Goal: Transaction & Acquisition: Purchase product/service

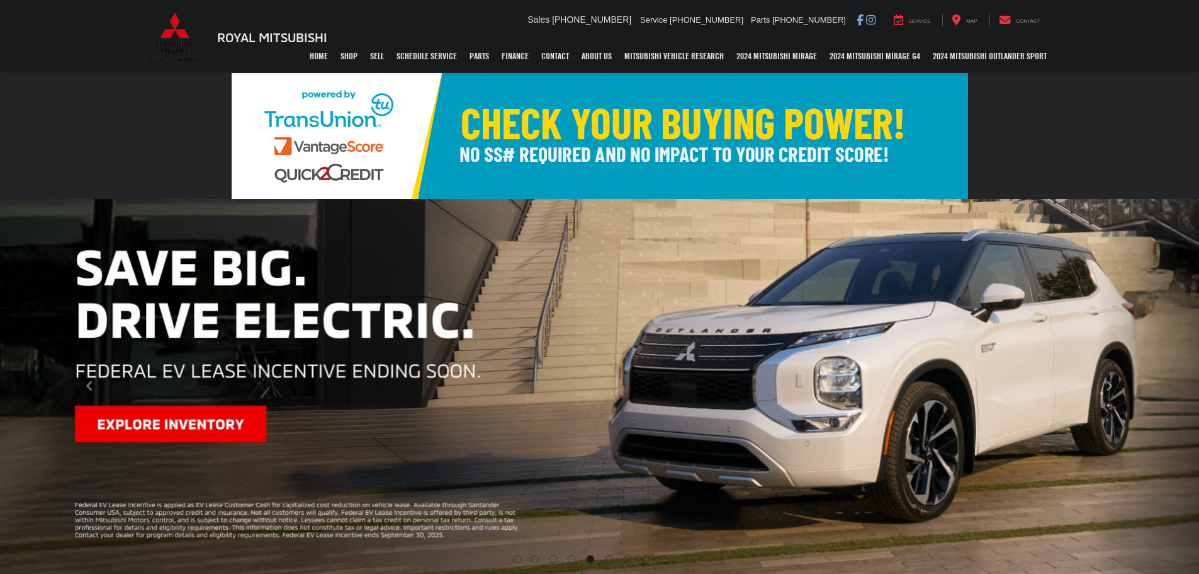
select select "Mitsubishi"
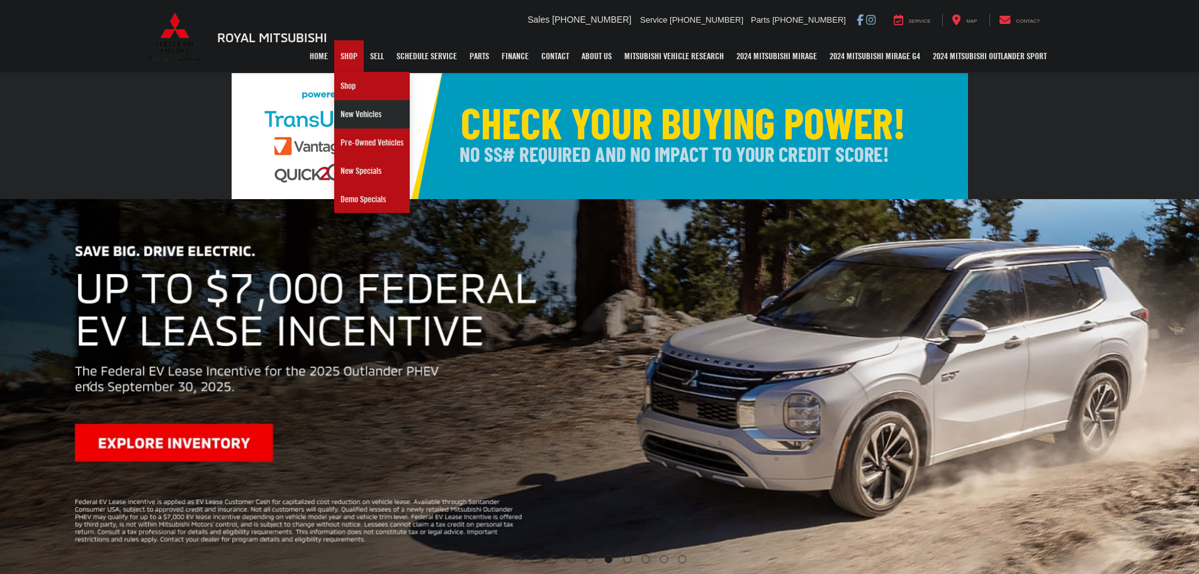
click at [342, 116] on link "New Vehicles" at bounding box center [372, 114] width 76 height 28
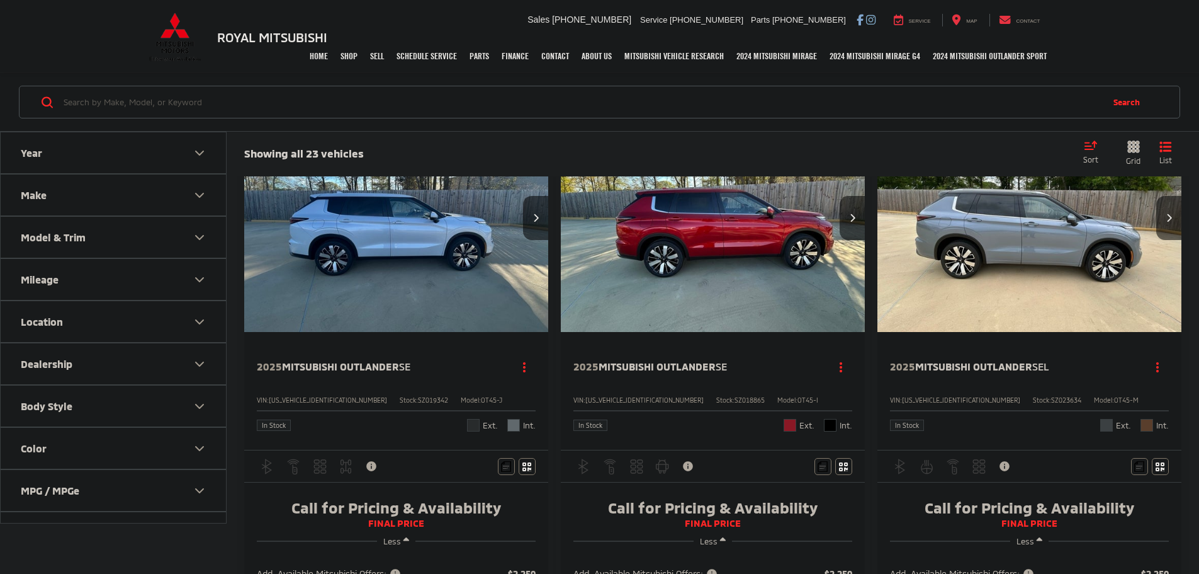
scroll to position [63, 0]
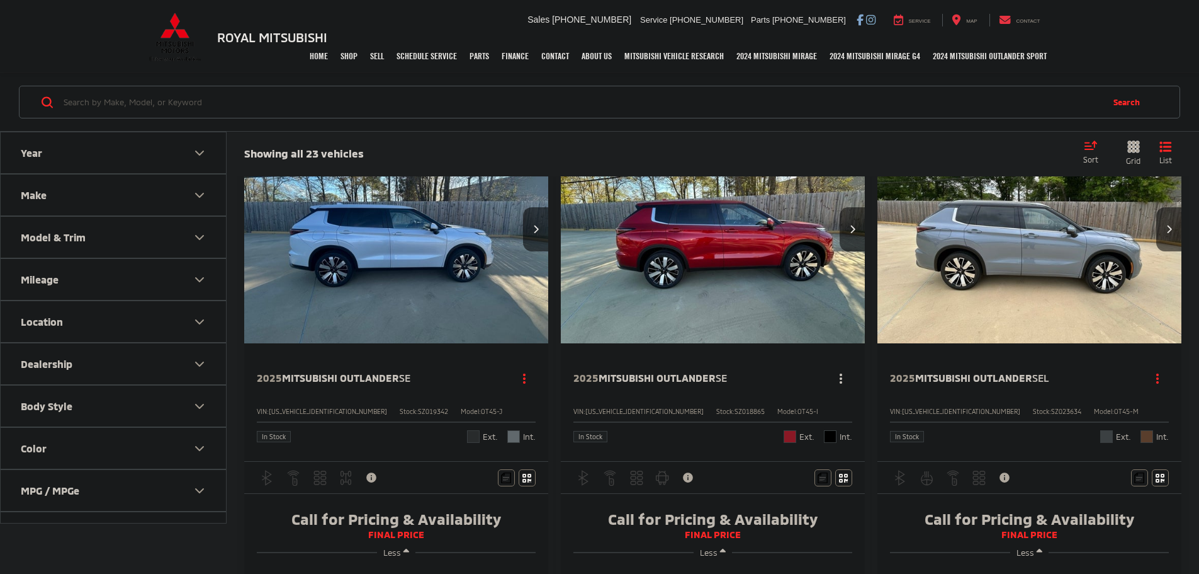
click at [831, 367] on button "Actions" at bounding box center [842, 378] width 22 height 22
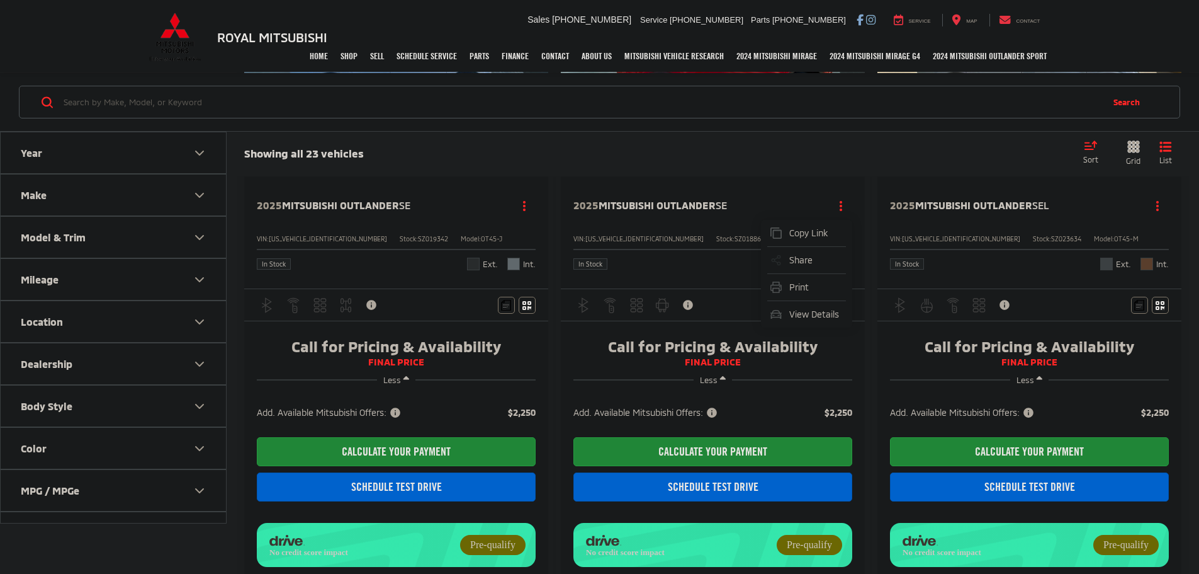
scroll to position [252, 0]
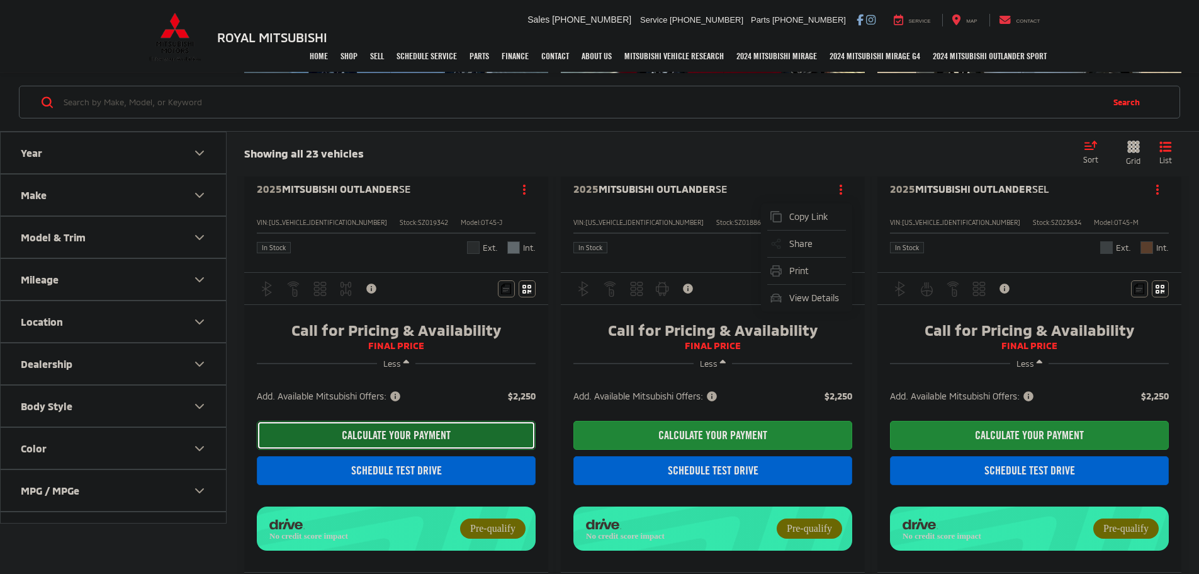
click at [356, 421] on button "CALCULATE YOUR PAYMENT" at bounding box center [396, 435] width 279 height 29
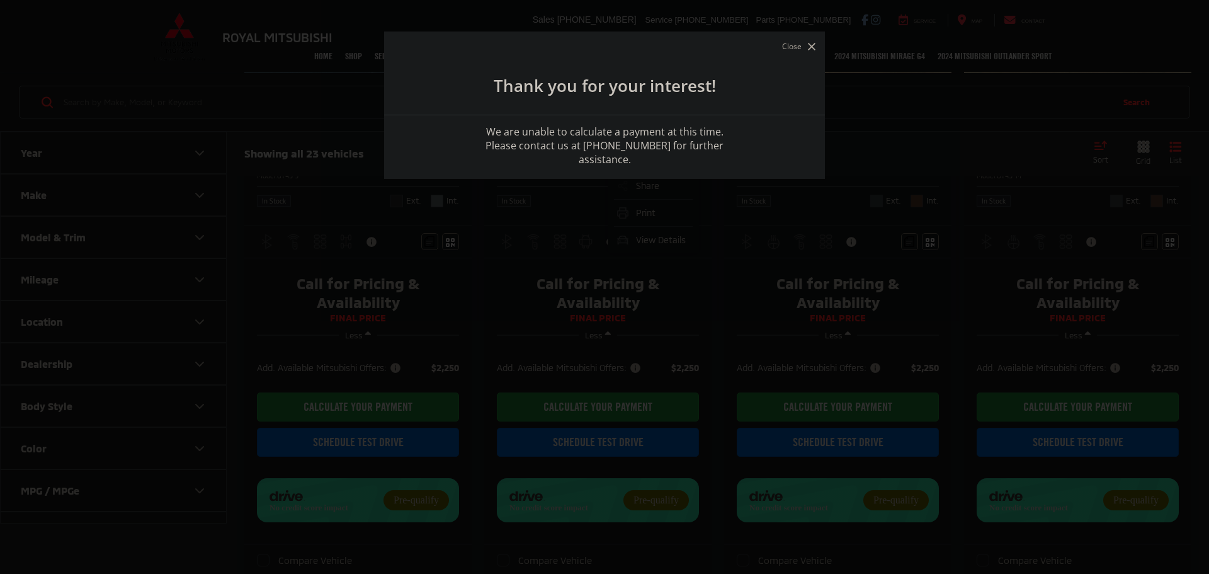
click at [811, 45] on icon "button" at bounding box center [812, 47] width 8 height 8
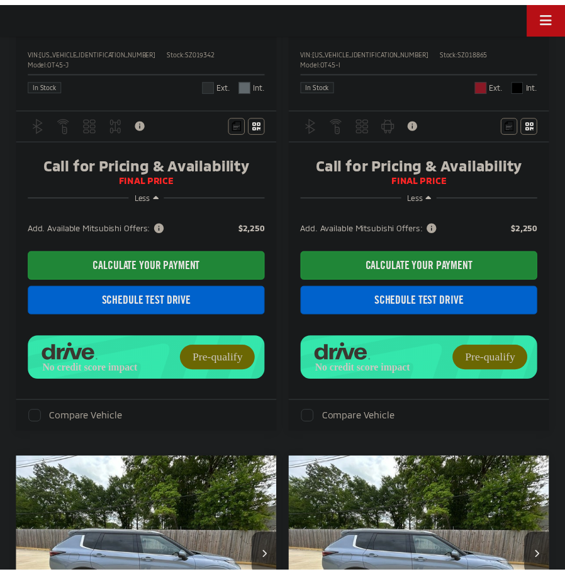
scroll to position [336, 0]
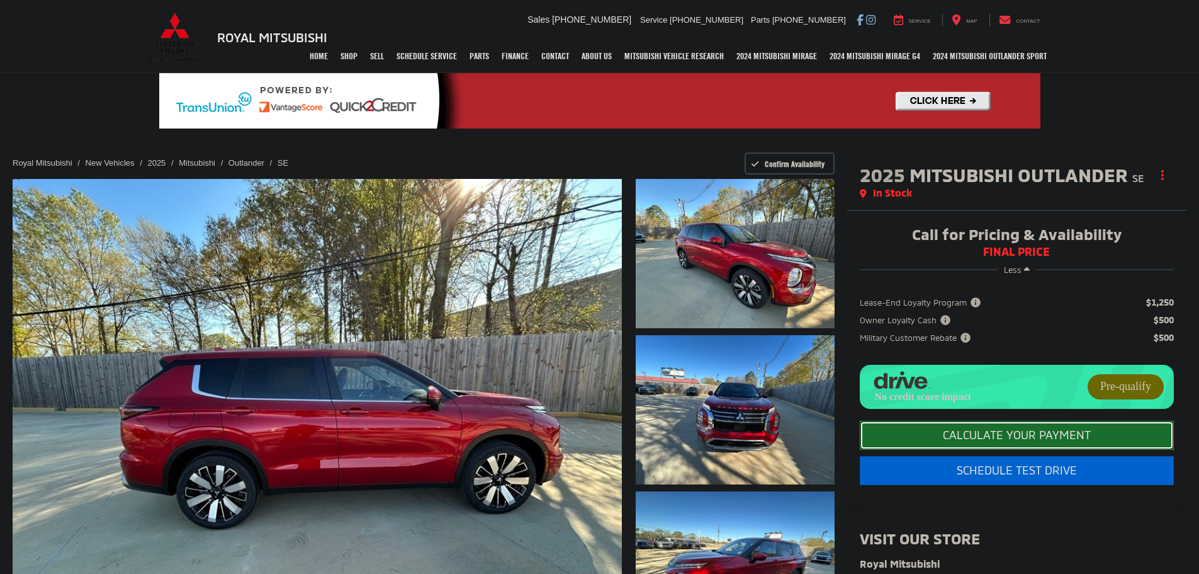
click at [989, 446] on button "CALCULATE YOUR PAYMENT" at bounding box center [1017, 435] width 314 height 29
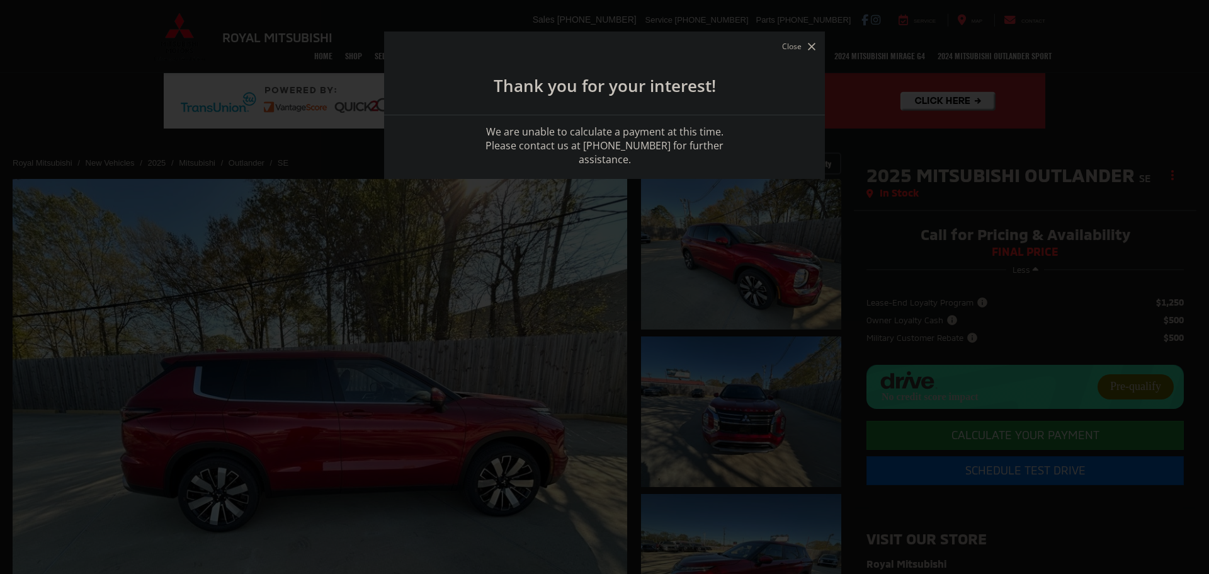
click at [609, 208] on div at bounding box center [604, 287] width 1209 height 574
click at [806, 43] on button "Close" at bounding box center [799, 46] width 40 height 17
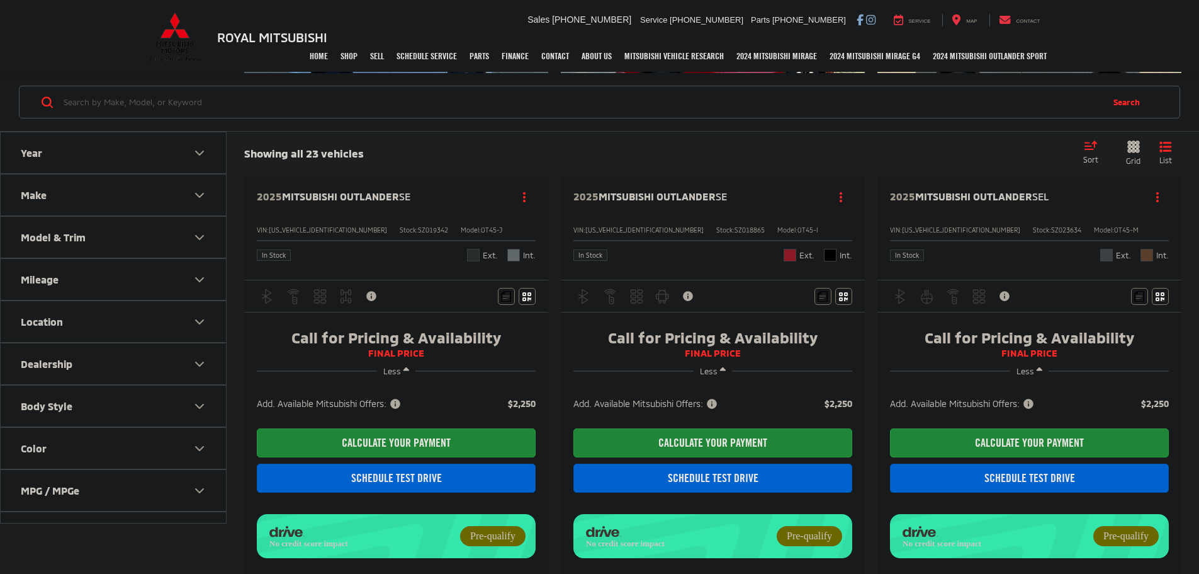
scroll to position [252, 0]
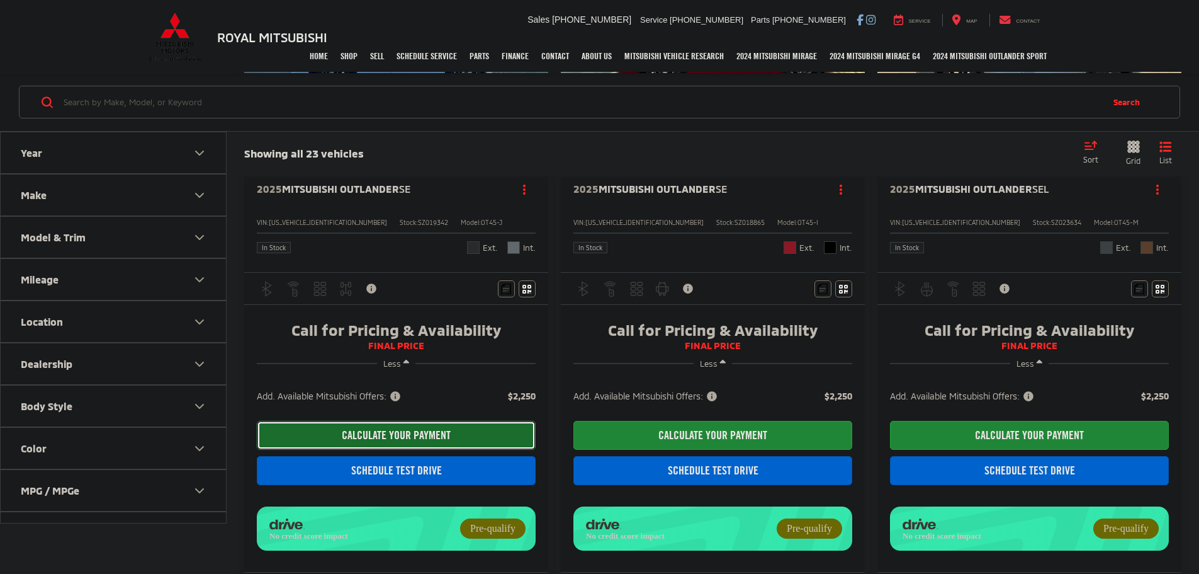
click at [390, 421] on button "CALCULATE YOUR PAYMENT" at bounding box center [396, 435] width 279 height 29
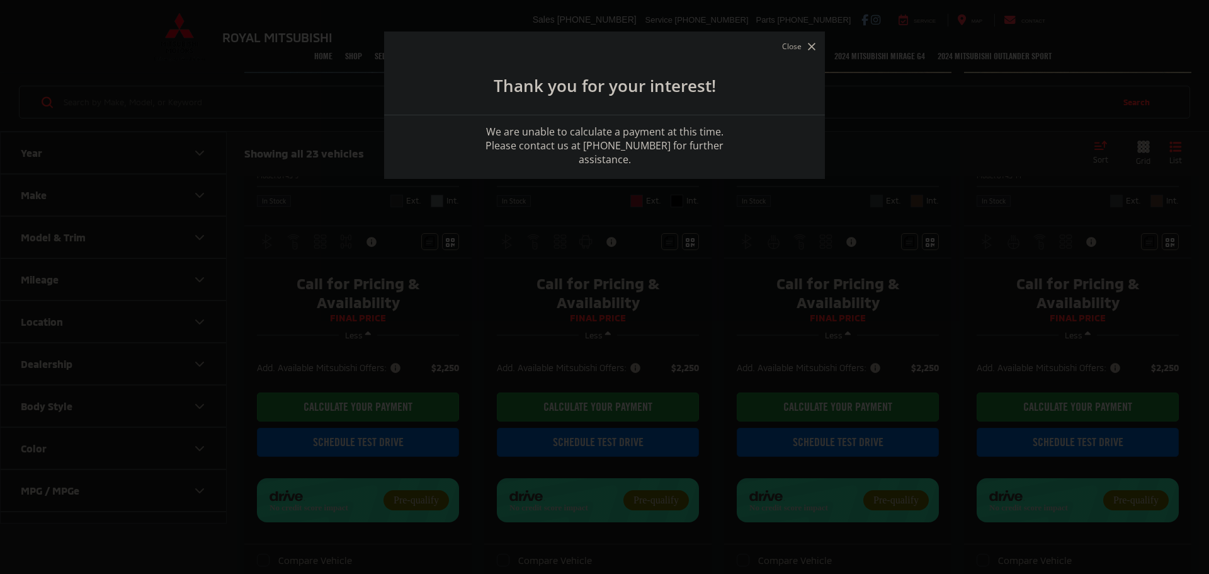
click at [814, 47] on icon "button" at bounding box center [812, 47] width 8 height 8
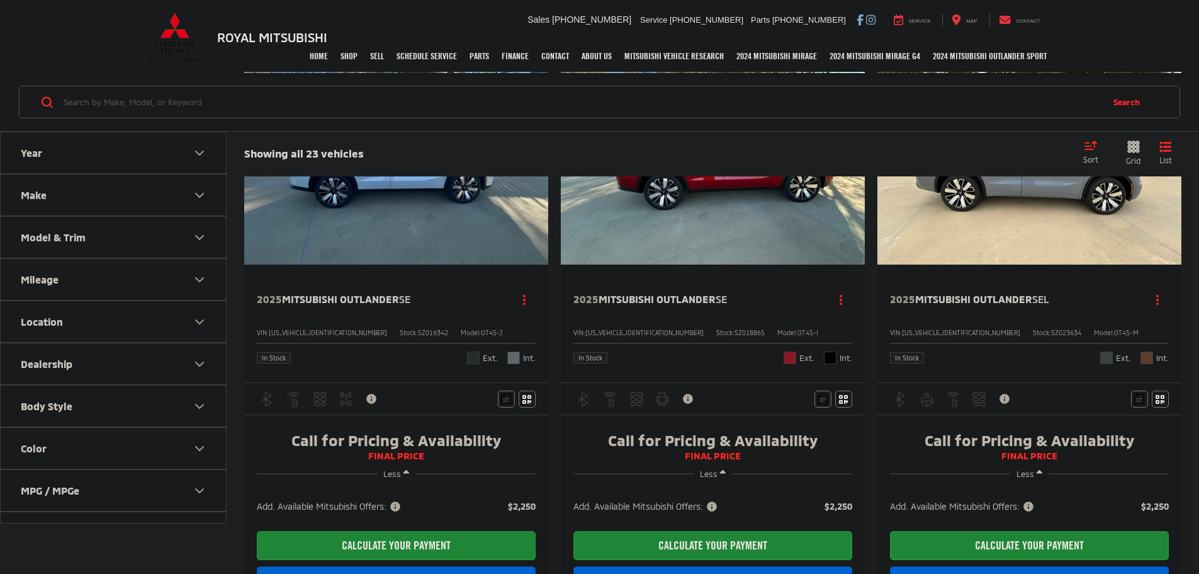
scroll to position [189, 0]
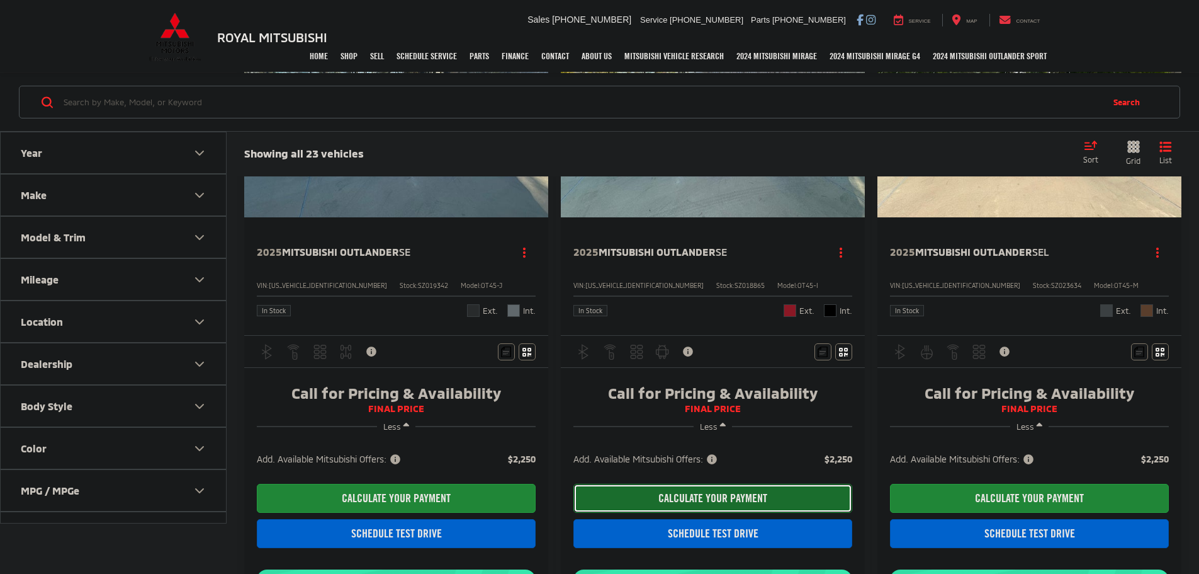
click at [574, 484] on button "CALCULATE YOUR PAYMENT" at bounding box center [713, 498] width 279 height 29
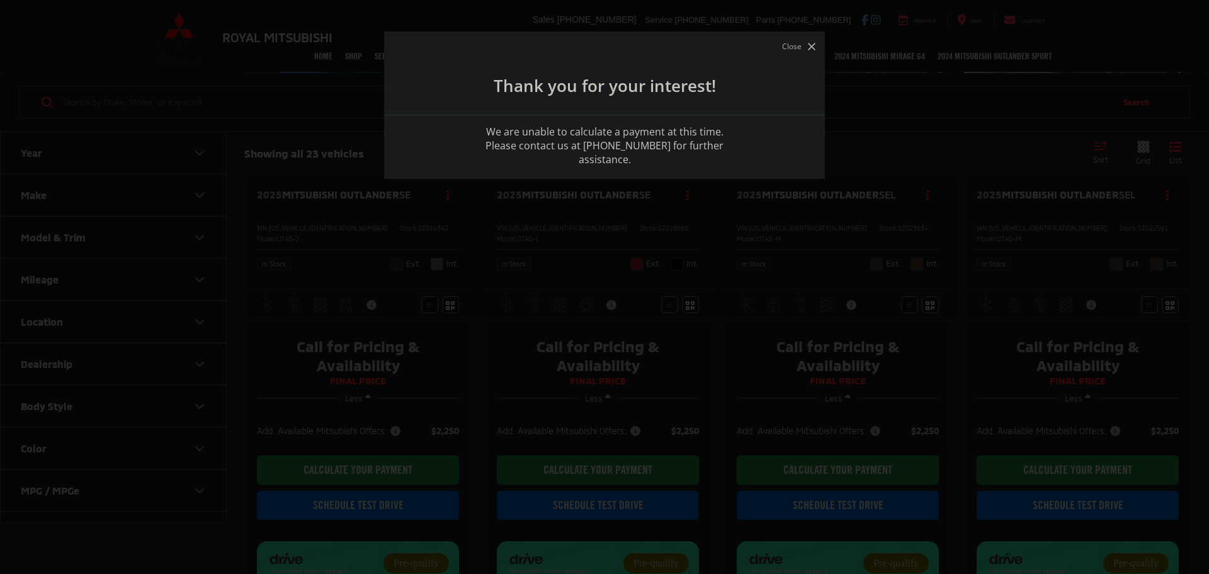
click at [806, 47] on button "Close" at bounding box center [799, 46] width 40 height 17
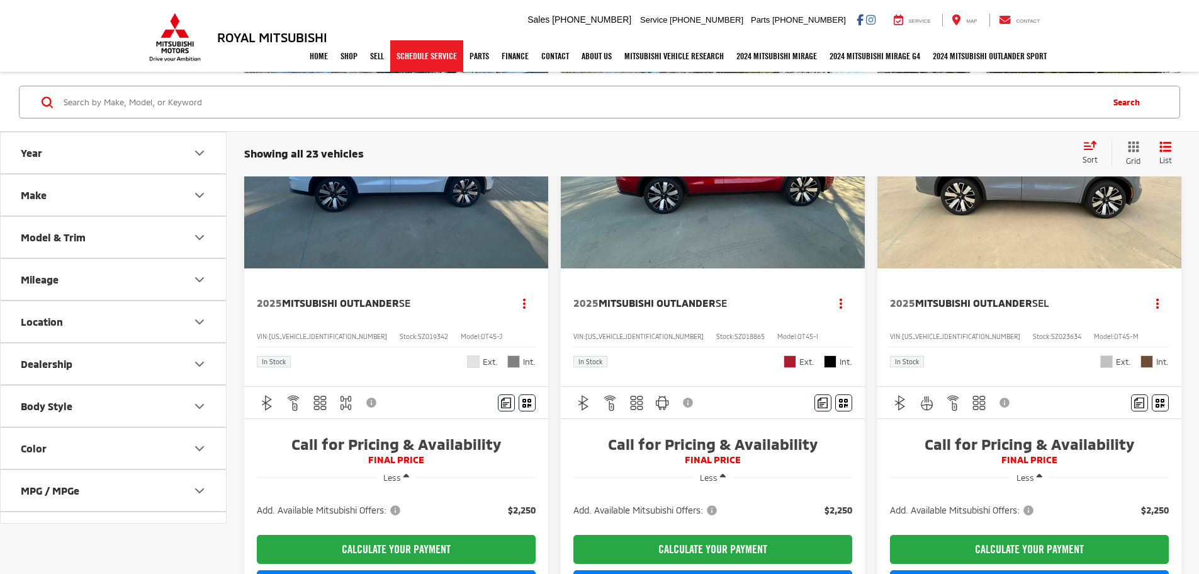
scroll to position [315, 0]
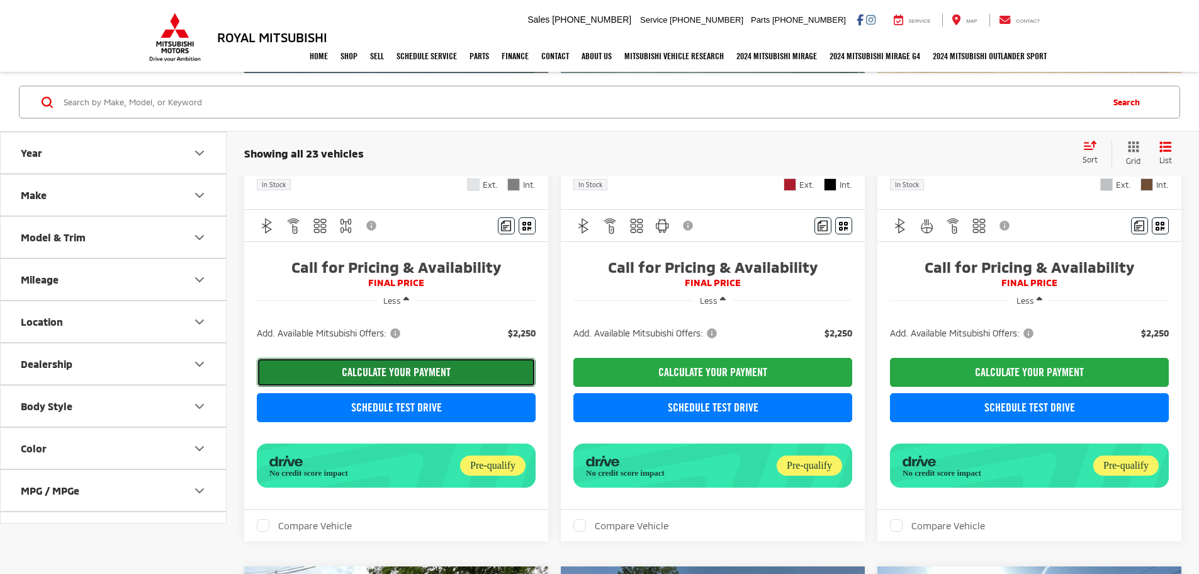
click at [321, 358] on button "CALCULATE YOUR PAYMENT" at bounding box center [396, 372] width 279 height 29
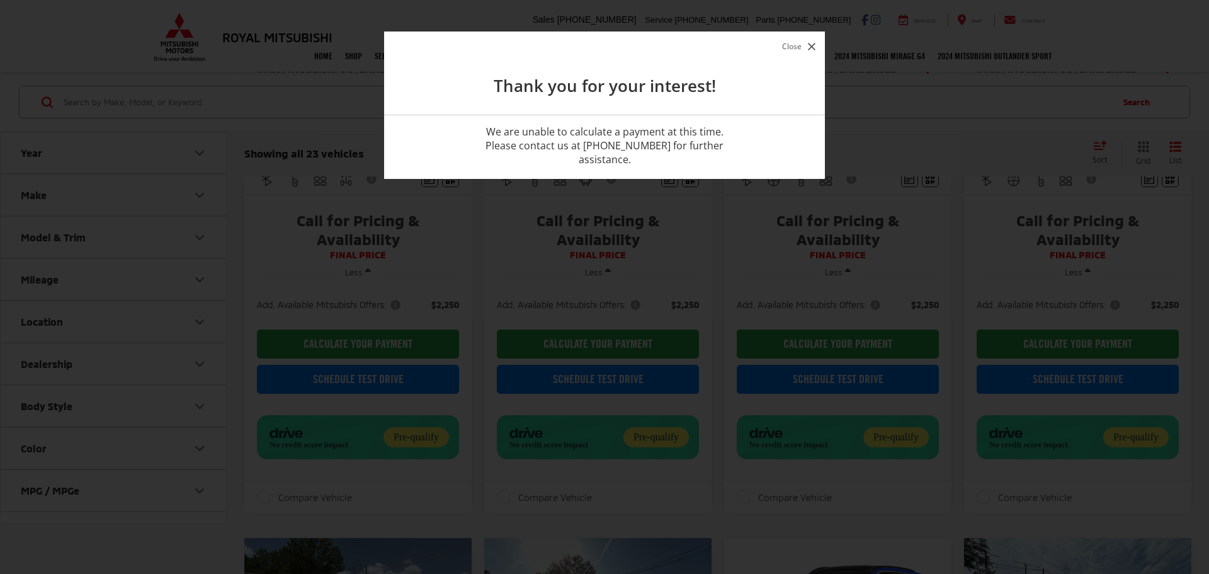
click at [812, 45] on icon "button" at bounding box center [812, 47] width 8 height 8
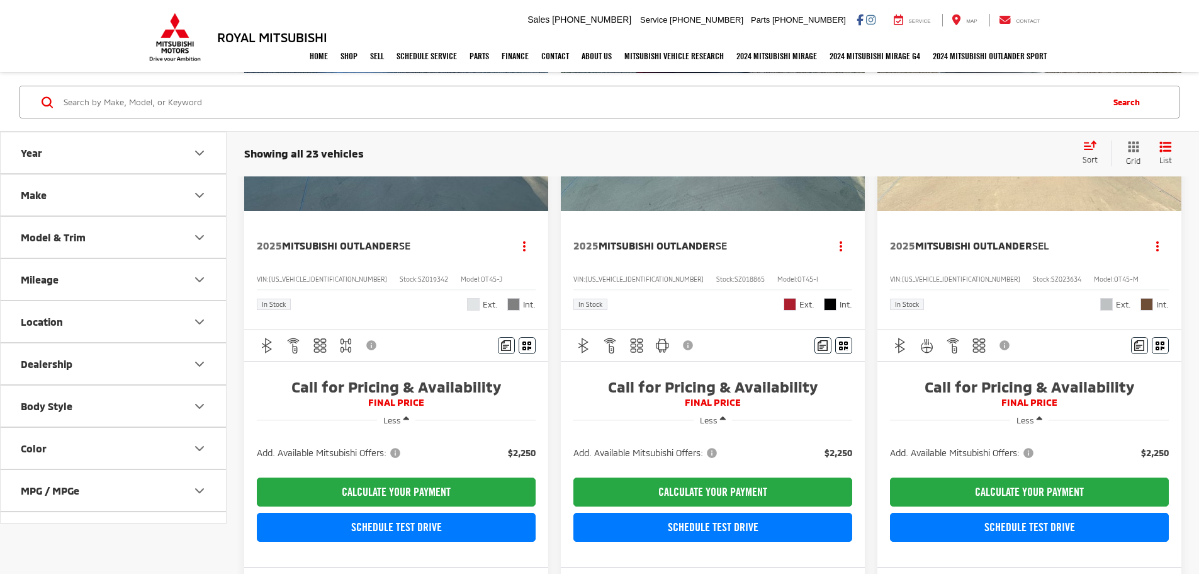
scroll to position [252, 0]
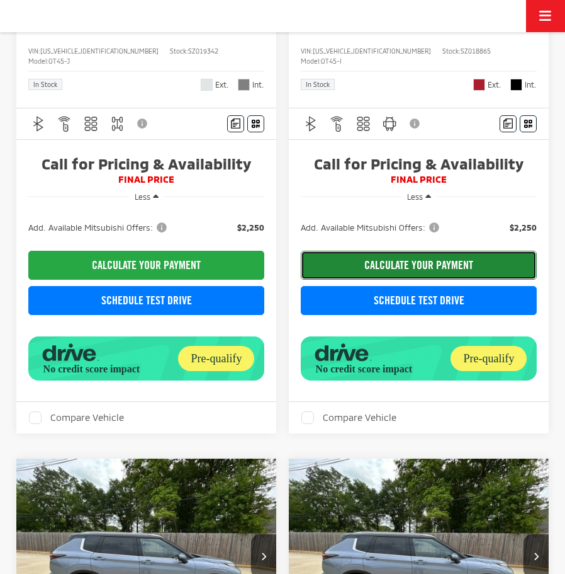
click at [402, 254] on button "CALCULATE YOUR PAYMENT" at bounding box center [419, 265] width 237 height 29
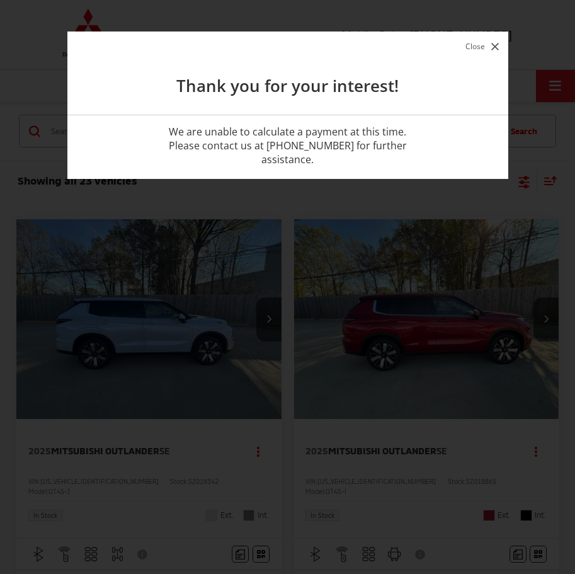
click at [500, 41] on button "Close" at bounding box center [482, 46] width 40 height 17
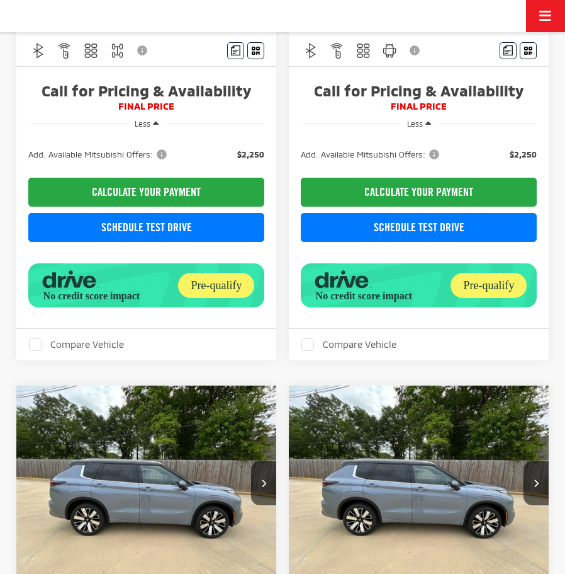
scroll to position [378, 0]
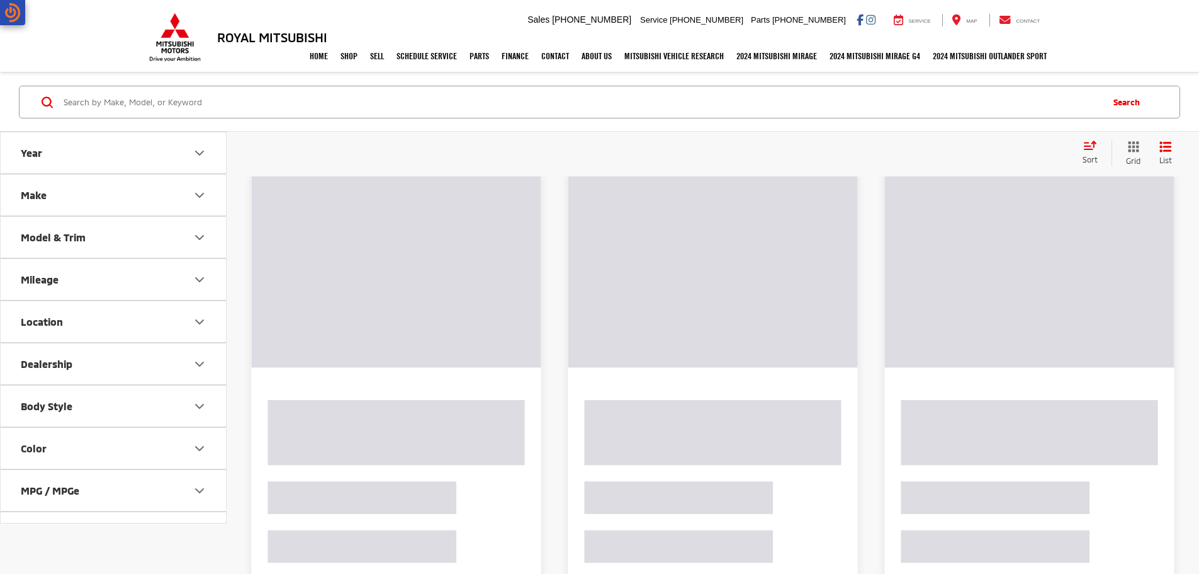
click at [16, 14] on img at bounding box center [12, 12] width 15 height 19
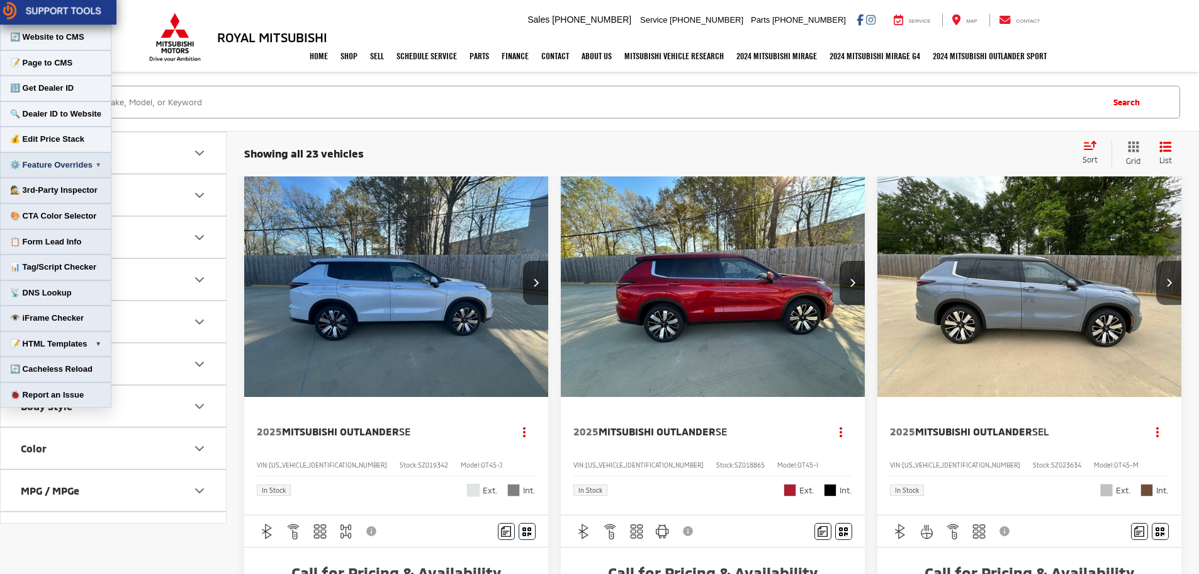
click at [55, 172] on button "⚙️ Feature Overrides ▼" at bounding box center [55, 165] width 111 height 26
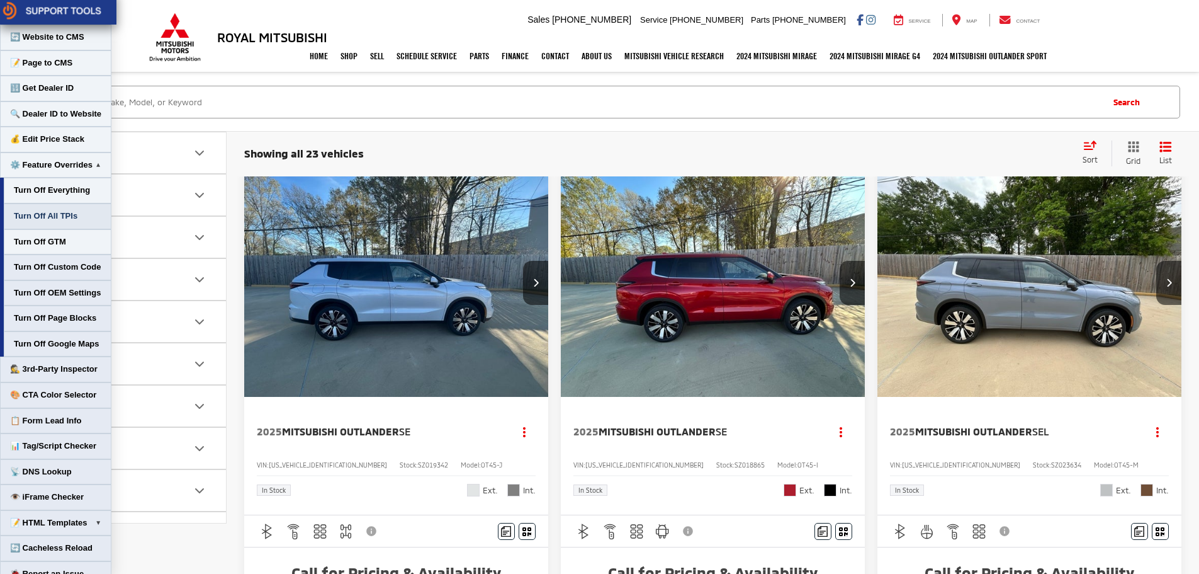
click at [83, 218] on button "Turn Off All TPIs" at bounding box center [58, 216] width 108 height 26
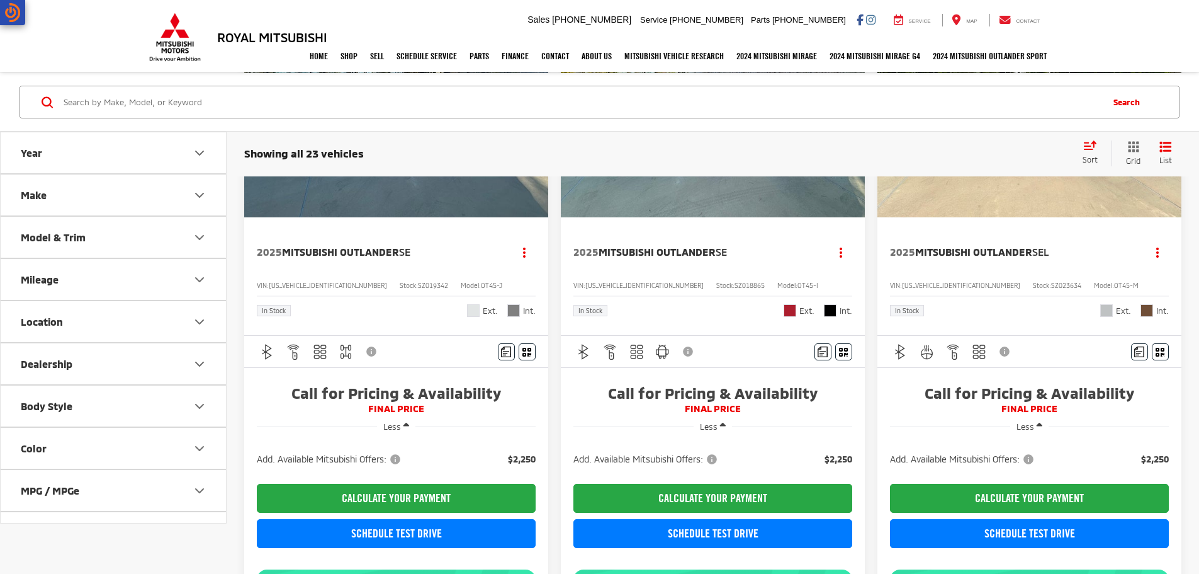
click at [14, 6] on img at bounding box center [12, 12] width 15 height 19
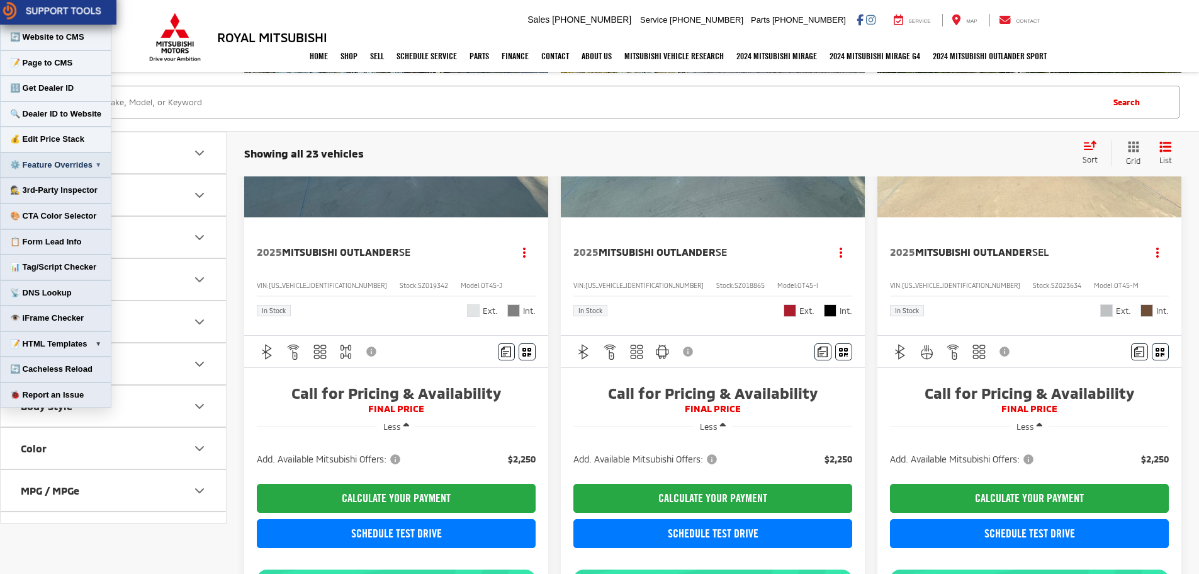
click at [43, 164] on button "⚙️ Feature Overrides ▼" at bounding box center [55, 165] width 111 height 26
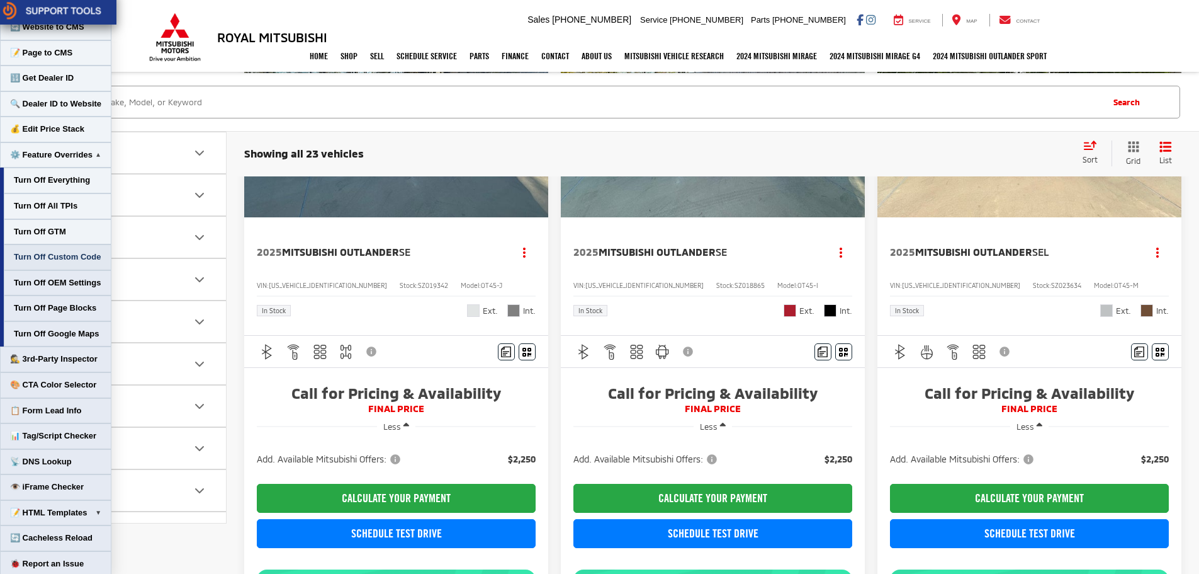
scroll to position [13, 0]
click at [60, 255] on button "Turn Off Custom Code" at bounding box center [58, 255] width 108 height 26
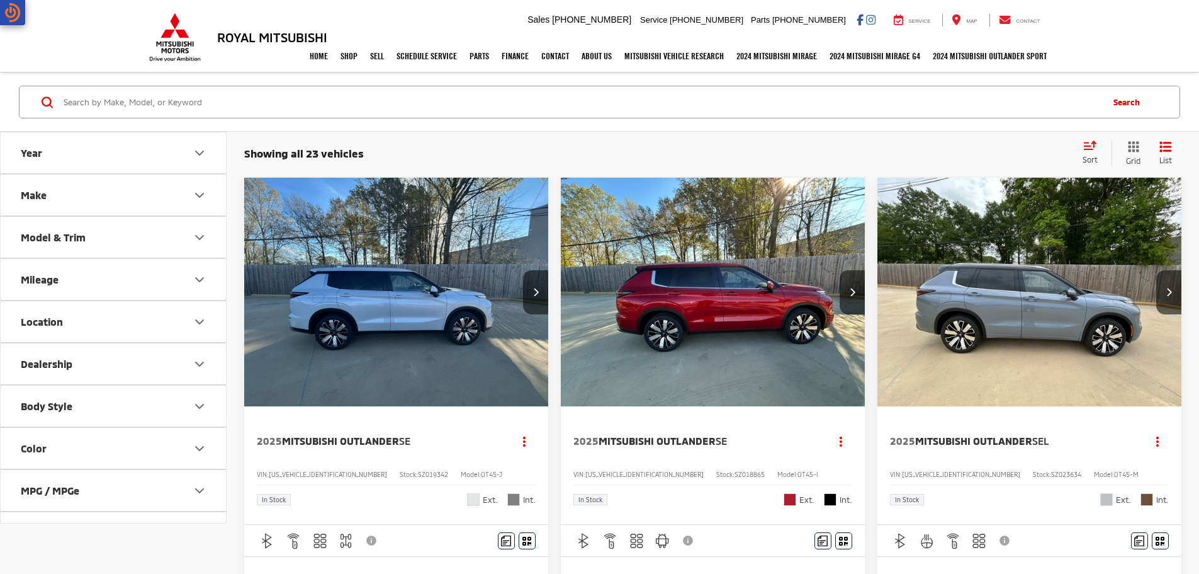
click at [11, 12] on img at bounding box center [12, 12] width 15 height 19
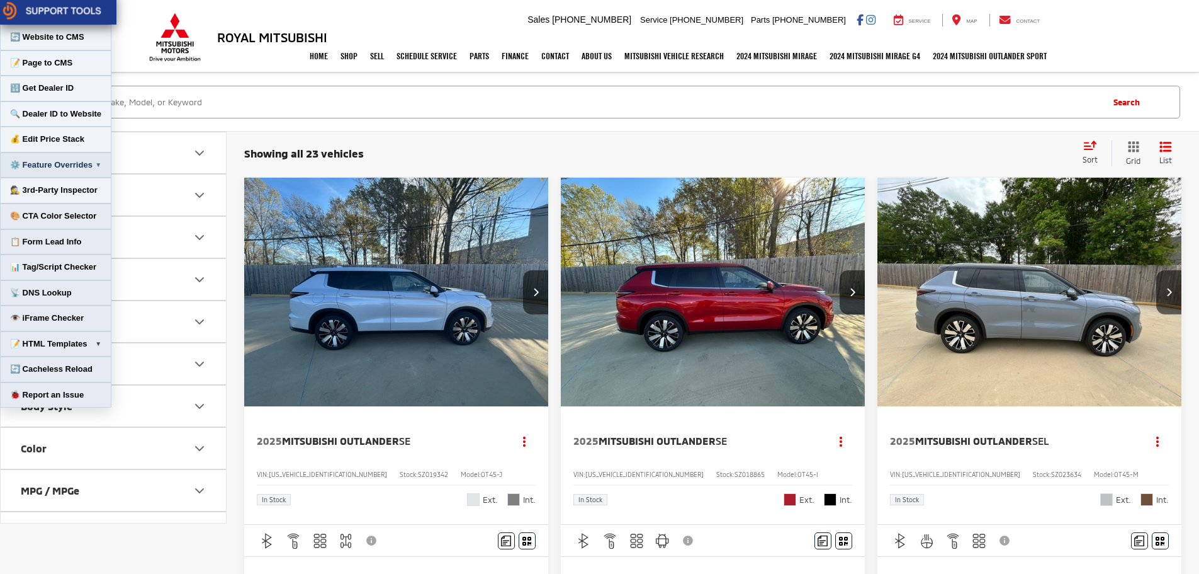
click at [74, 166] on button "⚙️ Feature Overrides ▼" at bounding box center [55, 165] width 111 height 26
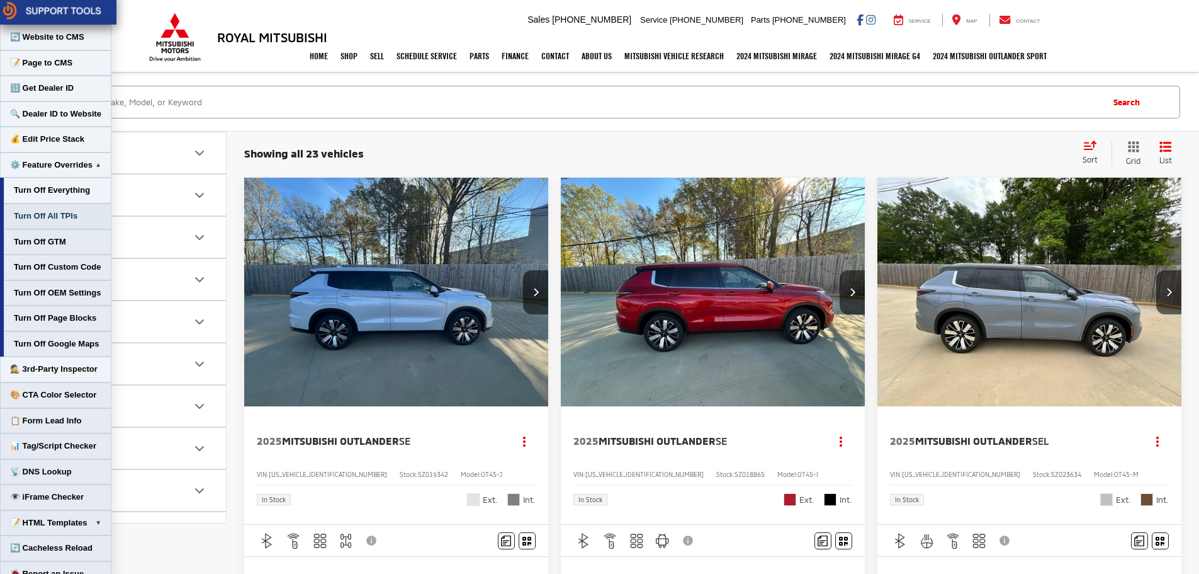
click at [74, 217] on button "Turn Off All TPIs" at bounding box center [58, 216] width 108 height 26
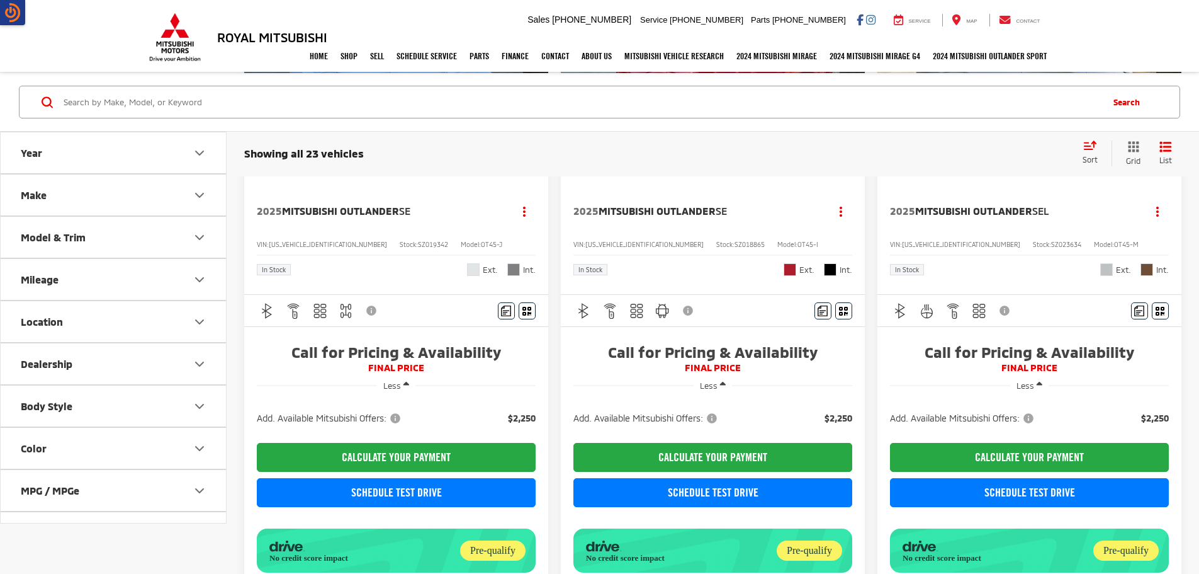
scroll to position [252, 0]
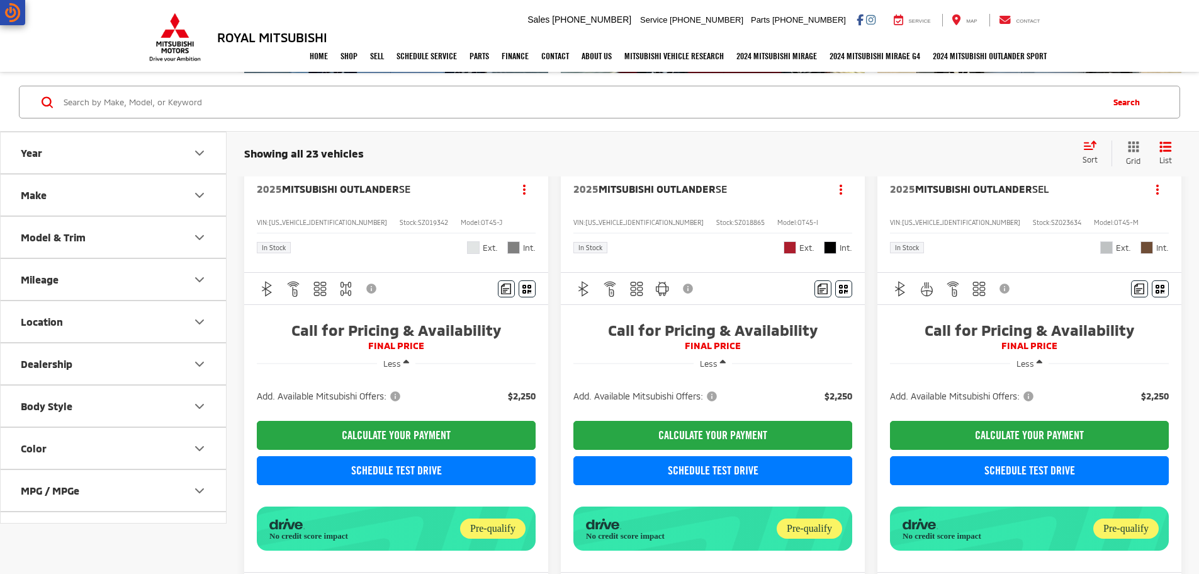
click at [13, 17] on img at bounding box center [12, 12] width 15 height 19
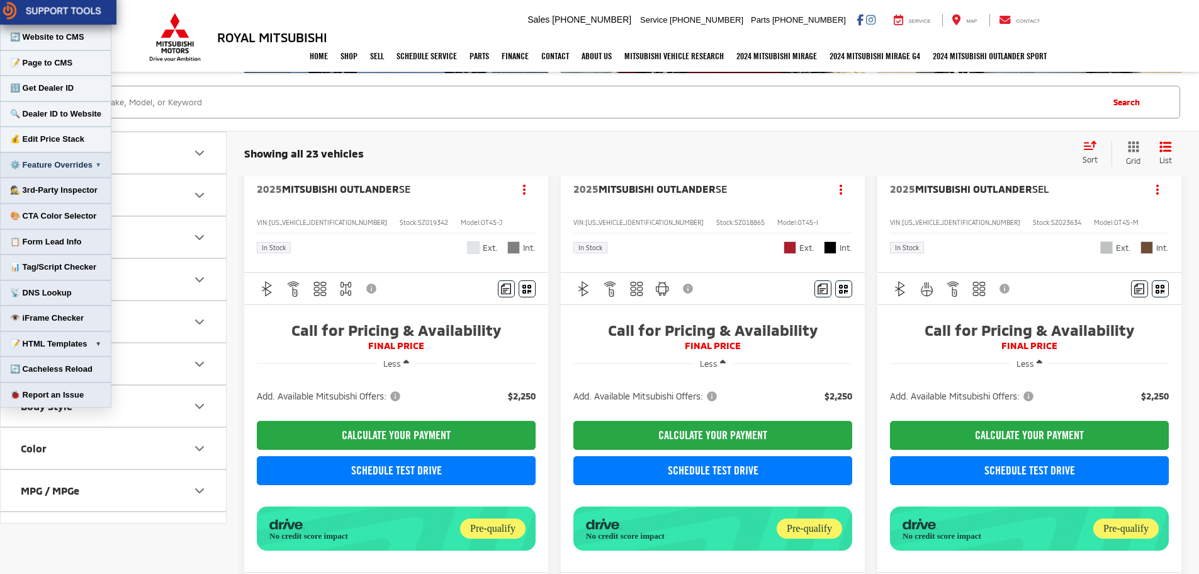
click at [95, 166] on button "⚙️ Feature Overrides ▼" at bounding box center [55, 165] width 111 height 26
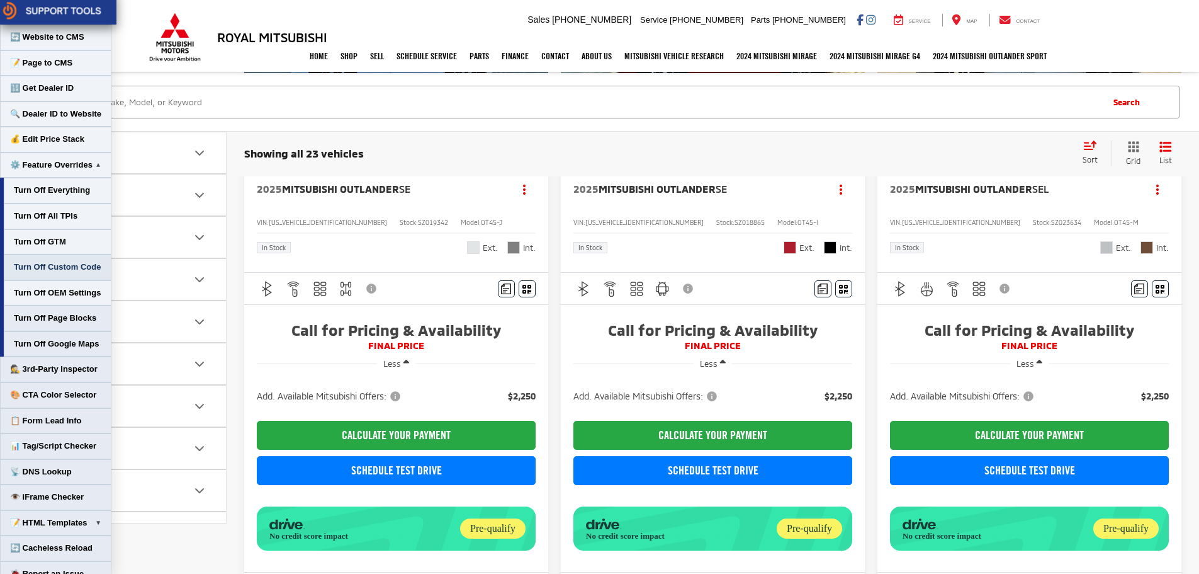
click at [54, 268] on button "Turn Off Custom Code" at bounding box center [58, 267] width 108 height 26
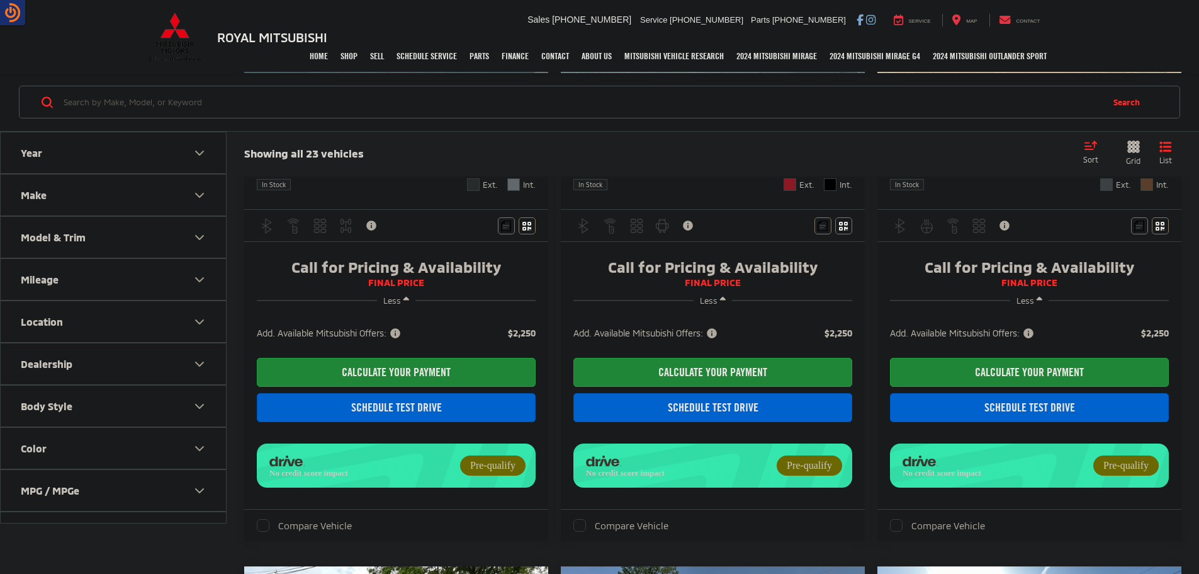
scroll to position [252, 0]
